Goal: Subscribe to service/newsletter

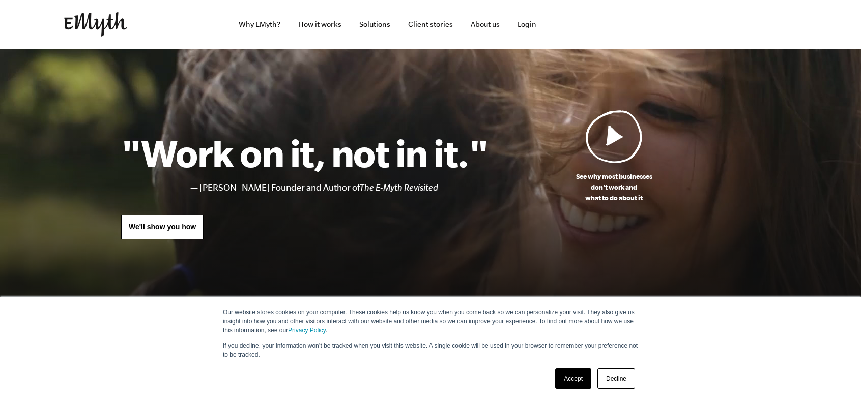
click at [616, 377] on link "Decline" at bounding box center [616, 379] width 38 height 20
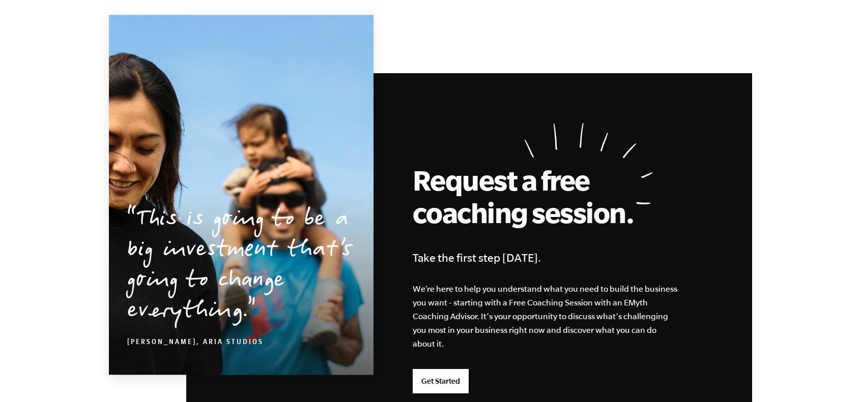
scroll to position [2645, 0]
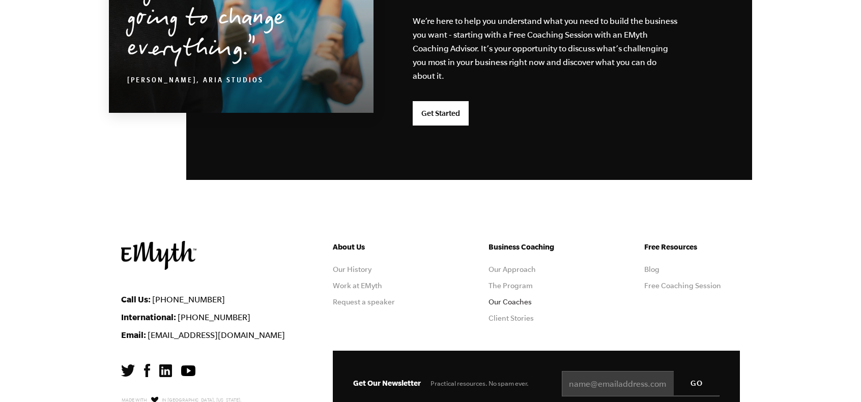
click at [509, 306] on link "Our Coaches" at bounding box center [509, 302] width 43 height 8
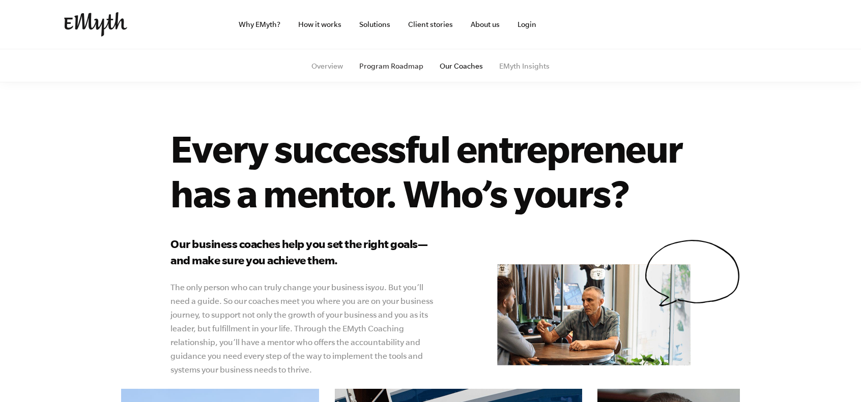
click at [377, 63] on link "Program Roadmap" at bounding box center [391, 66] width 64 height 8
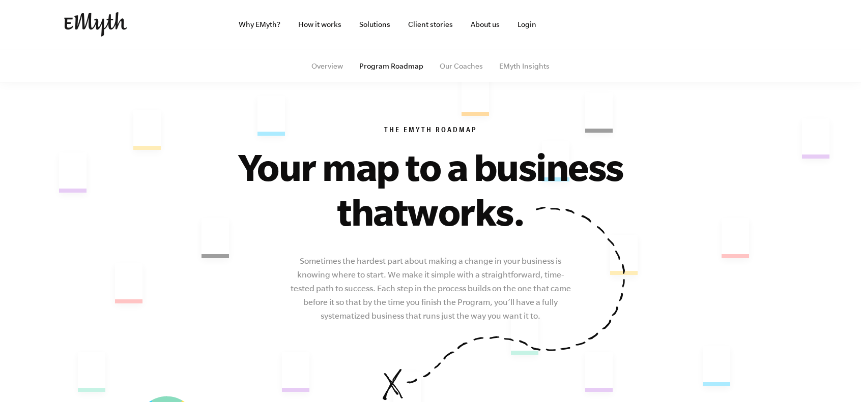
click at [323, 68] on link "Overview" at bounding box center [327, 66] width 32 height 8
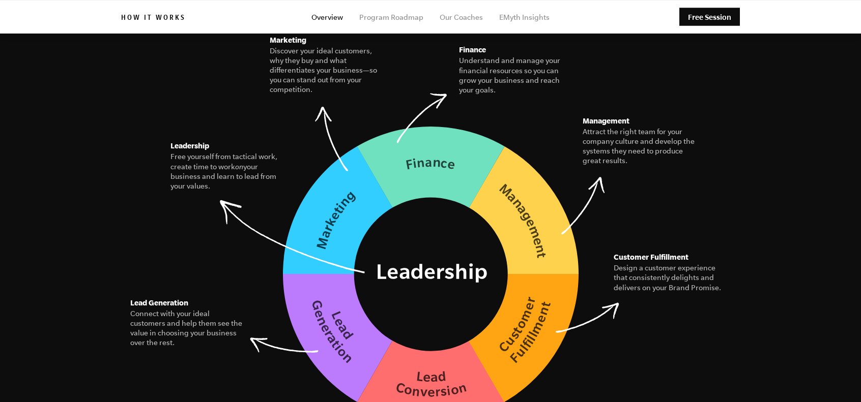
scroll to position [1424, 0]
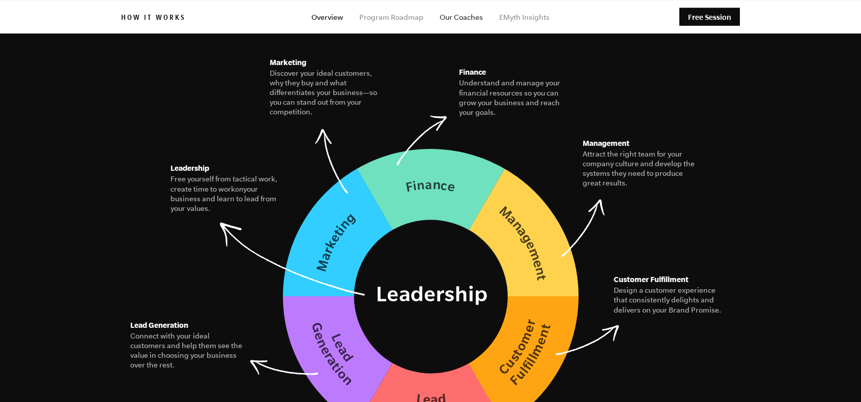
click at [466, 21] on link "Our Coaches" at bounding box center [461, 17] width 43 height 8
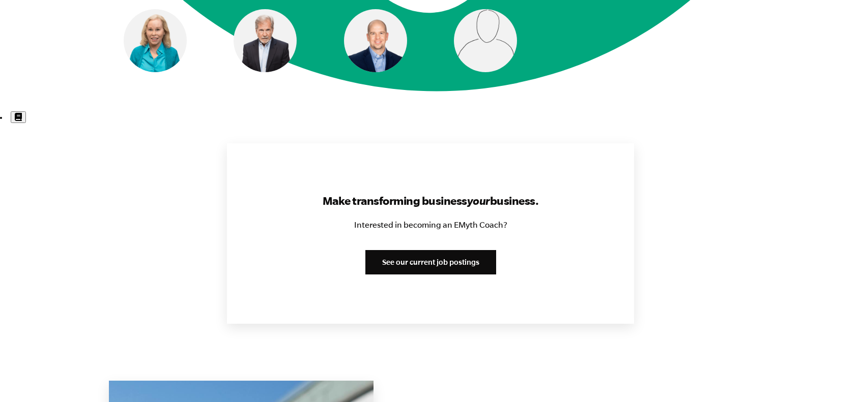
scroll to position [1170, 0]
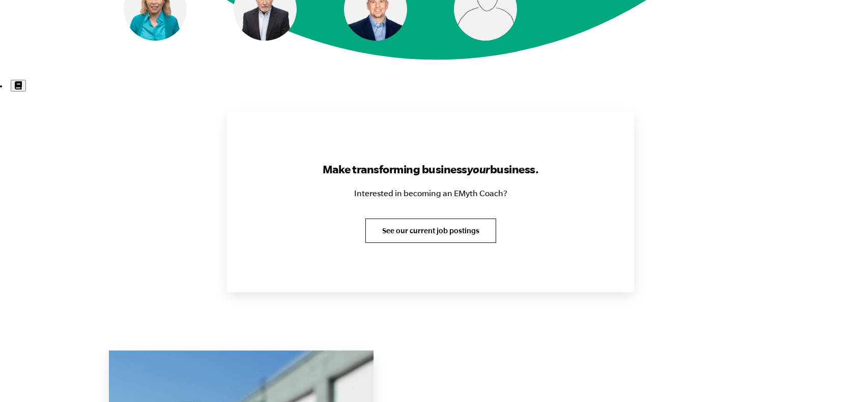
click at [423, 240] on link "See our current job postings" at bounding box center [430, 231] width 131 height 24
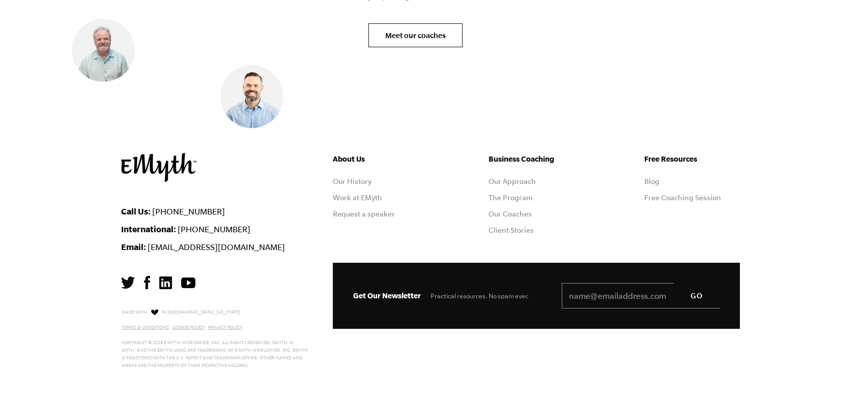
click at [580, 301] on input "Email *" at bounding box center [641, 295] width 158 height 25
type input "c"
type input "[EMAIL_ADDRESS][DOMAIN_NAME]"
click at [674, 283] on input "GO" at bounding box center [697, 295] width 46 height 24
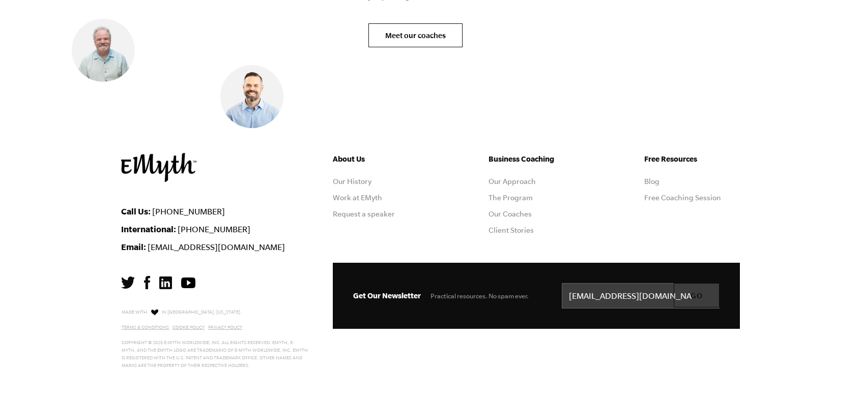
scroll to position [4248, 0]
